Goal: Information Seeking & Learning: Learn about a topic

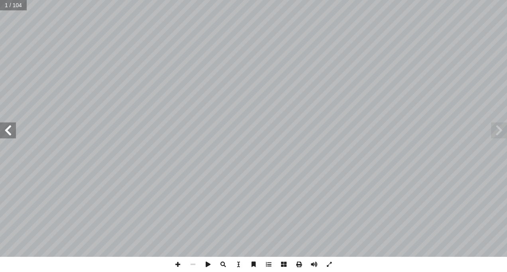
click at [9, 133] on span at bounding box center [8, 130] width 16 height 16
click at [9, 134] on span at bounding box center [8, 130] width 16 height 16
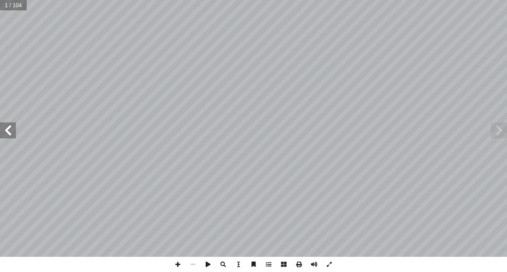
click at [9, 134] on span at bounding box center [8, 130] width 16 height 16
click at [9, 135] on span at bounding box center [8, 130] width 16 height 16
click at [8, 137] on span at bounding box center [8, 130] width 16 height 16
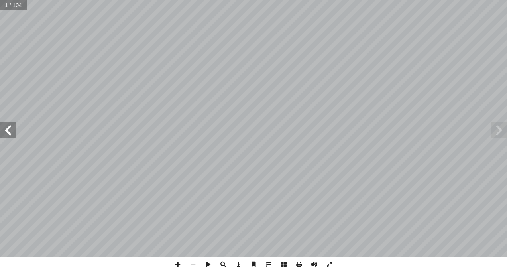
click at [8, 134] on span at bounding box center [8, 130] width 16 height 16
click at [8, 133] on span at bounding box center [8, 130] width 16 height 16
click at [9, 133] on span at bounding box center [8, 130] width 16 height 16
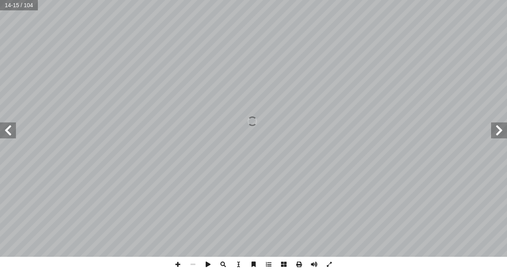
click at [9, 133] on span at bounding box center [8, 130] width 16 height 16
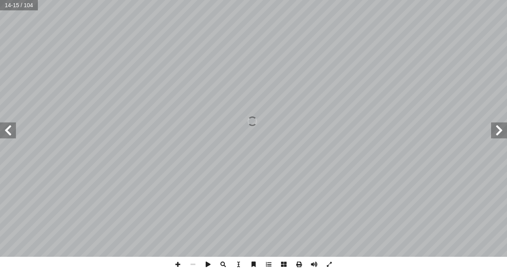
click at [9, 133] on span at bounding box center [8, 130] width 16 height 16
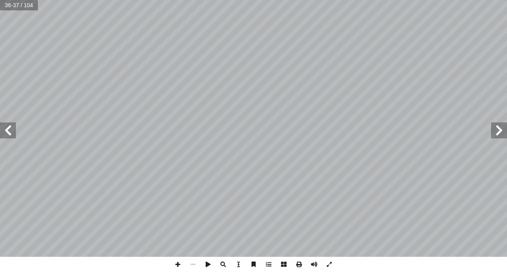
click at [506, 124] on span at bounding box center [499, 130] width 16 height 16
click at [14, 134] on span at bounding box center [8, 130] width 16 height 16
click at [7, 129] on span at bounding box center [8, 130] width 16 height 16
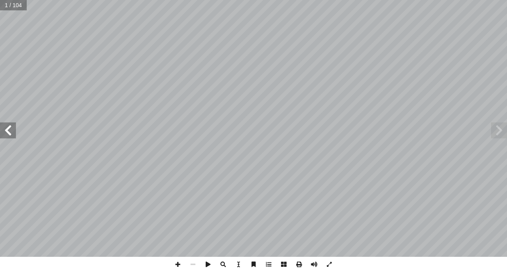
drag, startPoint x: 7, startPoint y: 129, endPoint x: 12, endPoint y: 132, distance: 5.5
click at [12, 132] on span at bounding box center [8, 130] width 16 height 16
click at [30, 138] on div "ُ ة َّ ي ِ يات َ ح ْ وال ُ ة َّ ي ِ ن َ ط َ و ْ ال ُ ة َ ي ِ ب ْ ر َّ الت ب ِ ا…" at bounding box center [253, 128] width 507 height 257
click at [5, 128] on span at bounding box center [8, 130] width 16 height 16
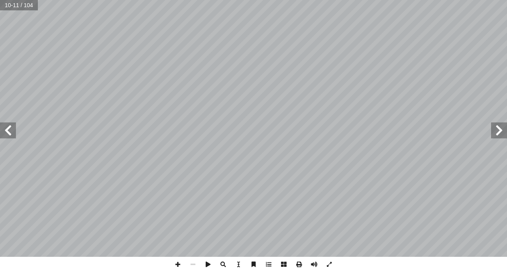
click at [5, 128] on span at bounding box center [8, 130] width 16 height 16
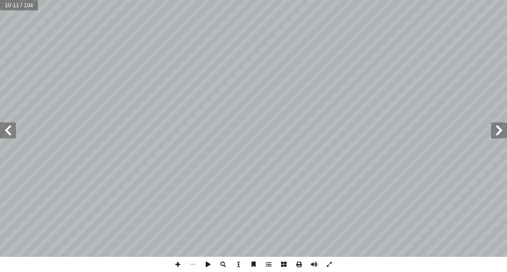
click at [5, 128] on span at bounding box center [8, 130] width 16 height 16
click at [7, 130] on span at bounding box center [8, 130] width 16 height 16
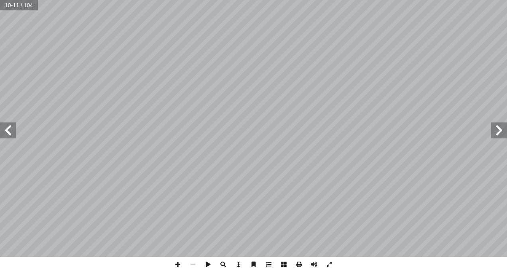
click at [7, 130] on span at bounding box center [8, 130] width 16 height 16
click at [10, 132] on span at bounding box center [8, 130] width 16 height 16
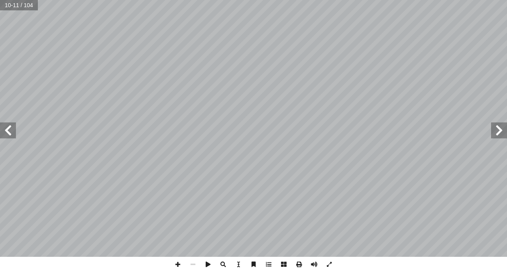
click at [11, 132] on span at bounding box center [8, 130] width 16 height 16
click at [12, 133] on span at bounding box center [8, 130] width 16 height 16
click at [502, 134] on span at bounding box center [499, 130] width 16 height 16
click at [5, 126] on span at bounding box center [8, 130] width 16 height 16
